Goal: Task Accomplishment & Management: Complete application form

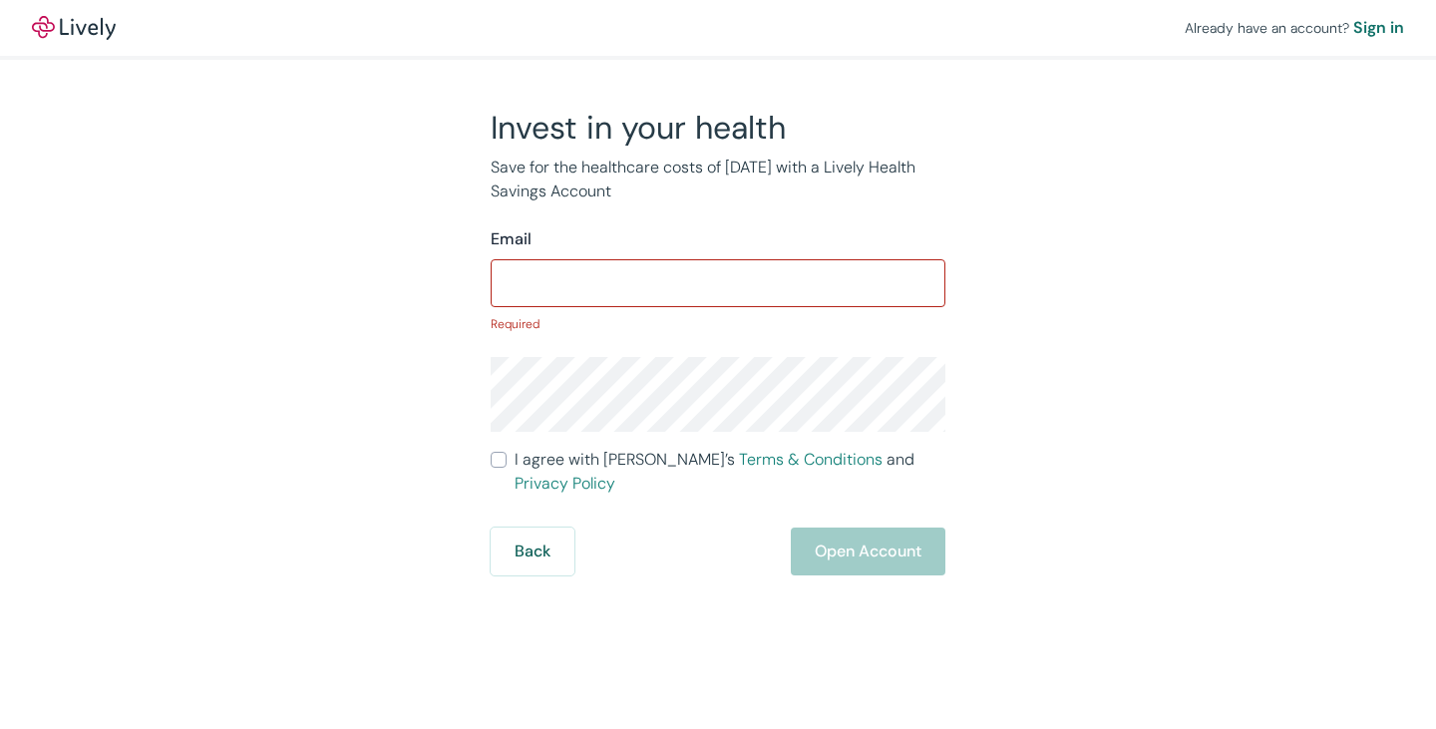
click at [877, 528] on div "Back Open Account" at bounding box center [718, 552] width 455 height 48
click at [681, 278] on input "Email" at bounding box center [718, 283] width 455 height 40
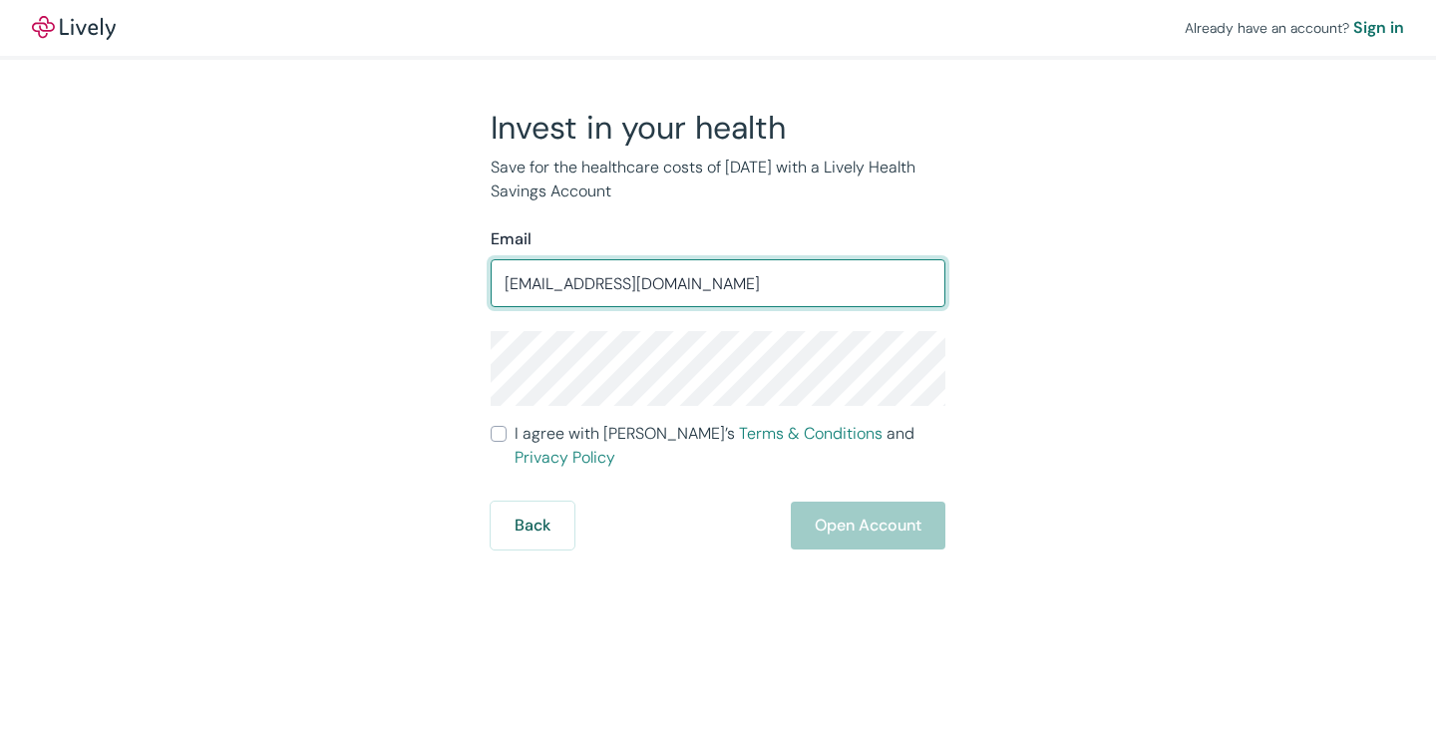
type input "[EMAIL_ADDRESS][DOMAIN_NAME]"
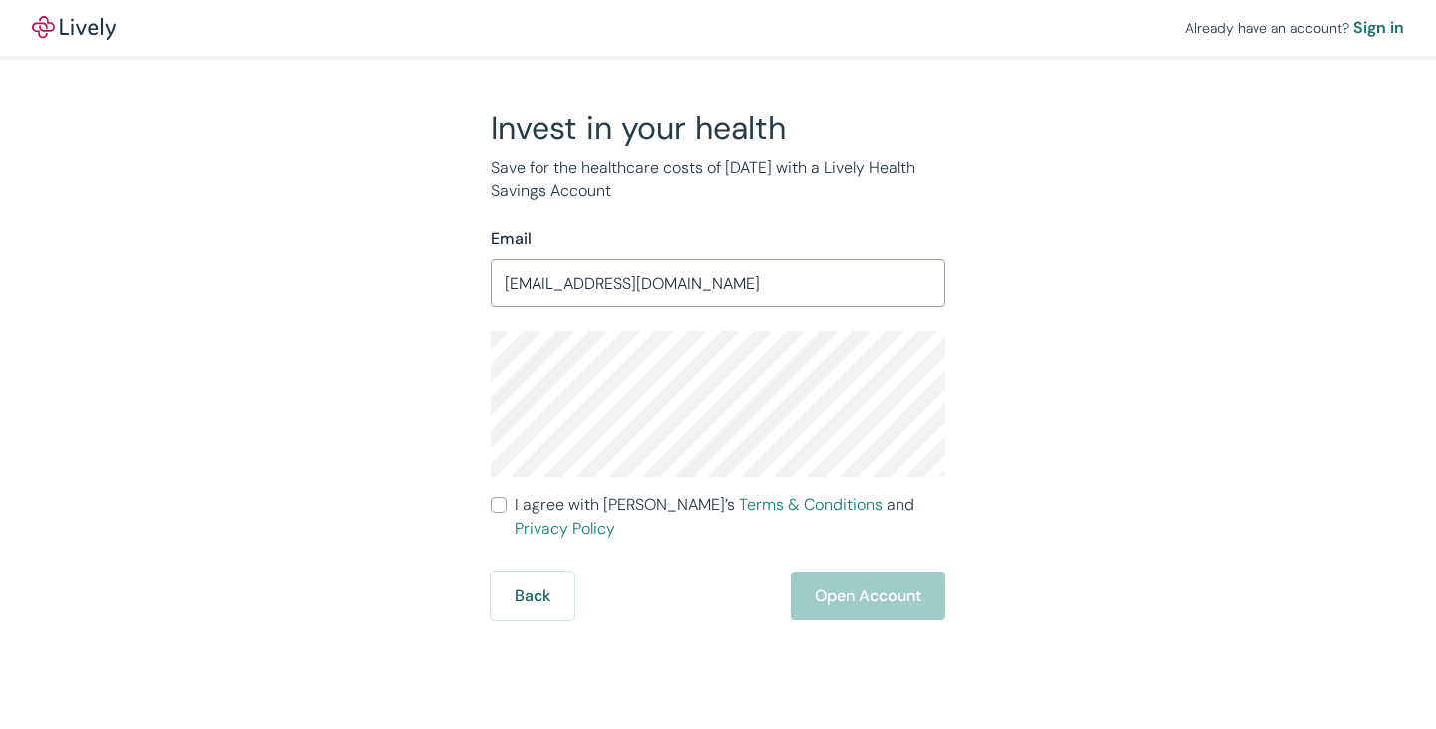
click at [1019, 355] on div "Invest in your health Save for the healthcare costs of [DATE] with a Lively Hea…" at bounding box center [705, 364] width 957 height 513
click at [501, 504] on input "I agree with Lively’s Terms & Conditions and Privacy Policy" at bounding box center [499, 505] width 16 height 16
checkbox input "true"
click at [826, 576] on button "Open Account" at bounding box center [868, 596] width 155 height 48
